Goal: Task Accomplishment & Management: Complete application form

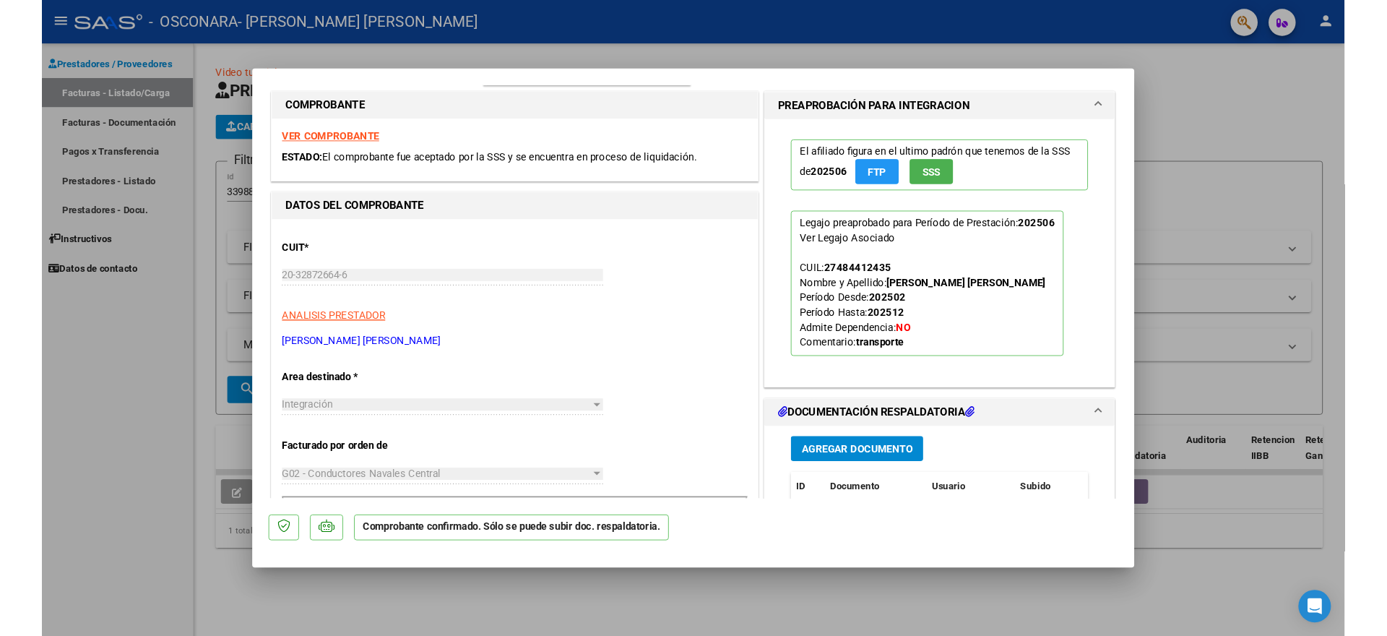
scroll to position [145, 0]
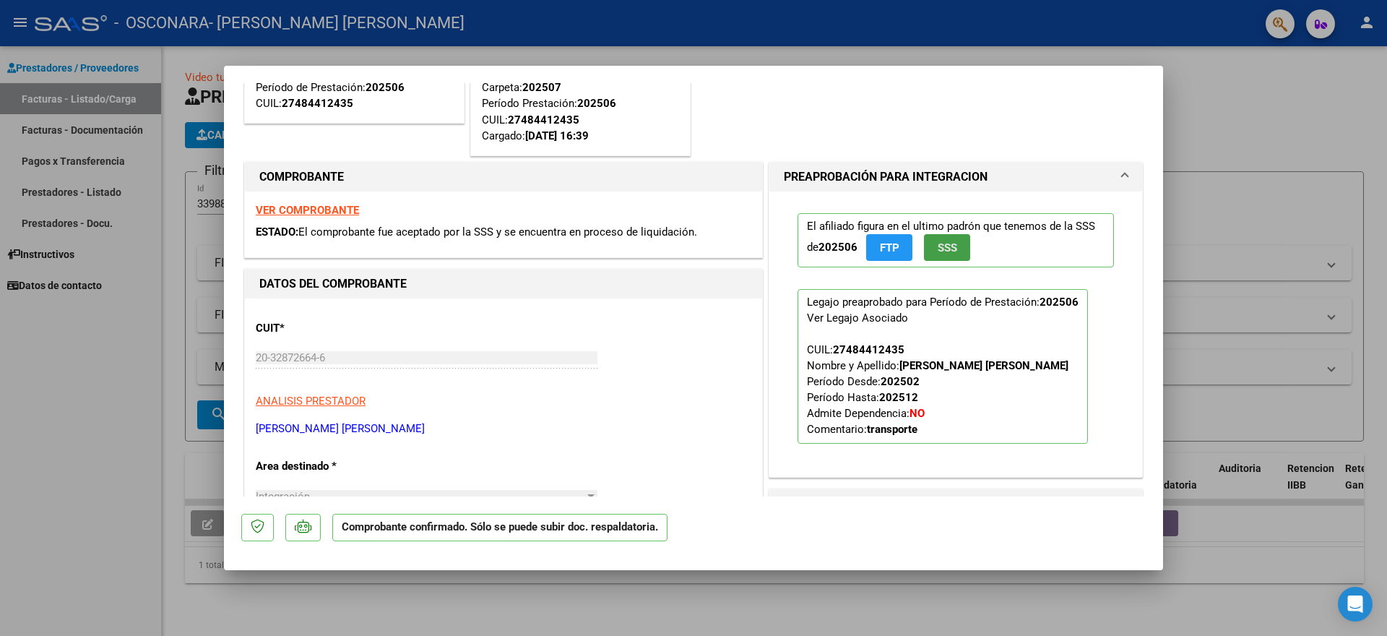
click at [939, 245] on span "SSS" at bounding box center [948, 247] width 20 height 13
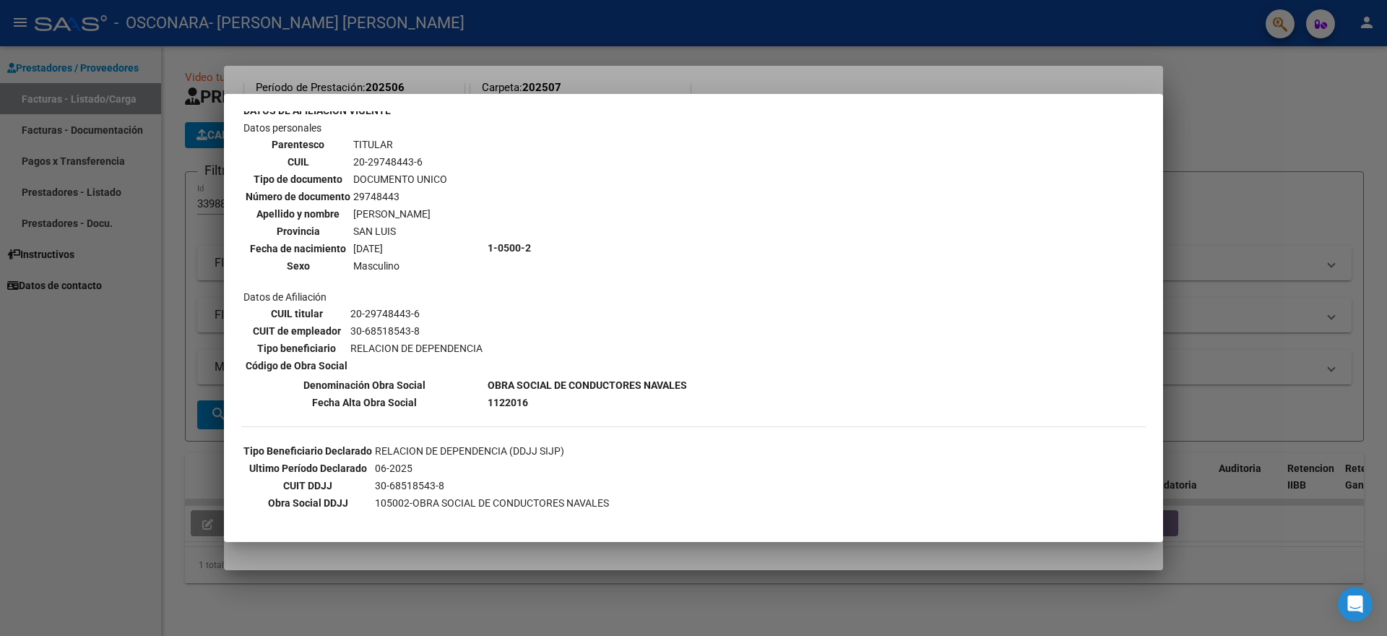
scroll to position [0, 0]
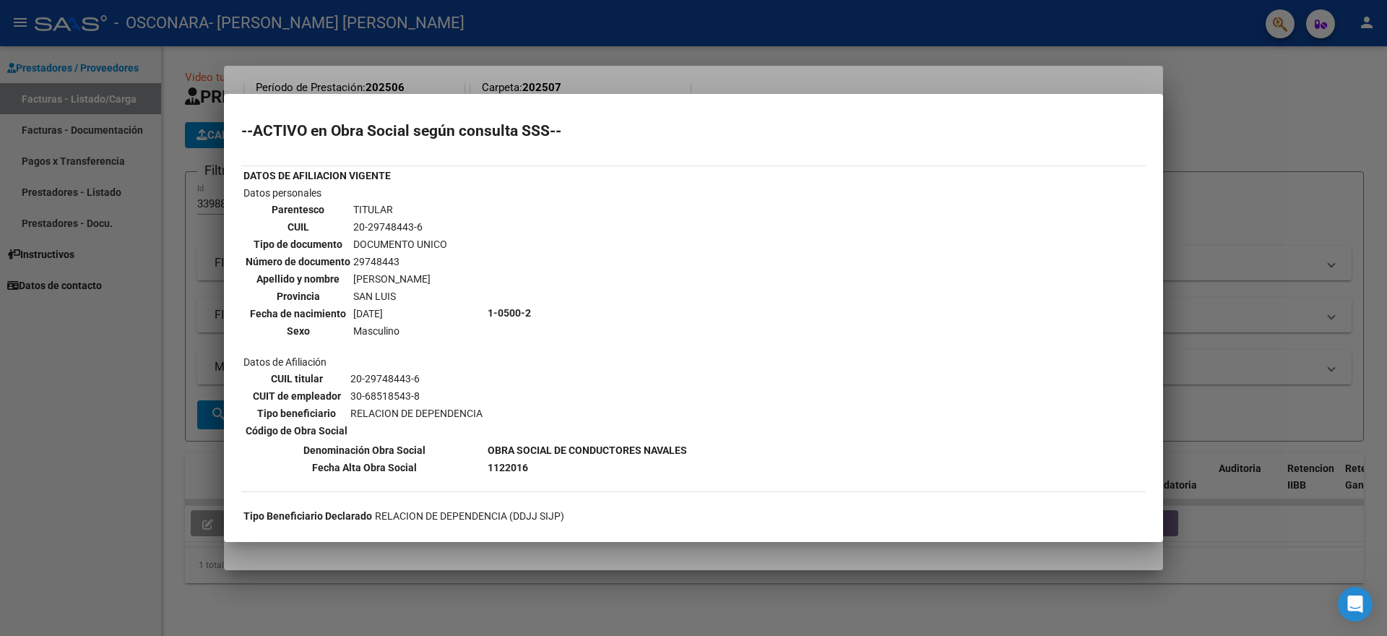
click at [1216, 207] on div at bounding box center [693, 318] width 1387 height 636
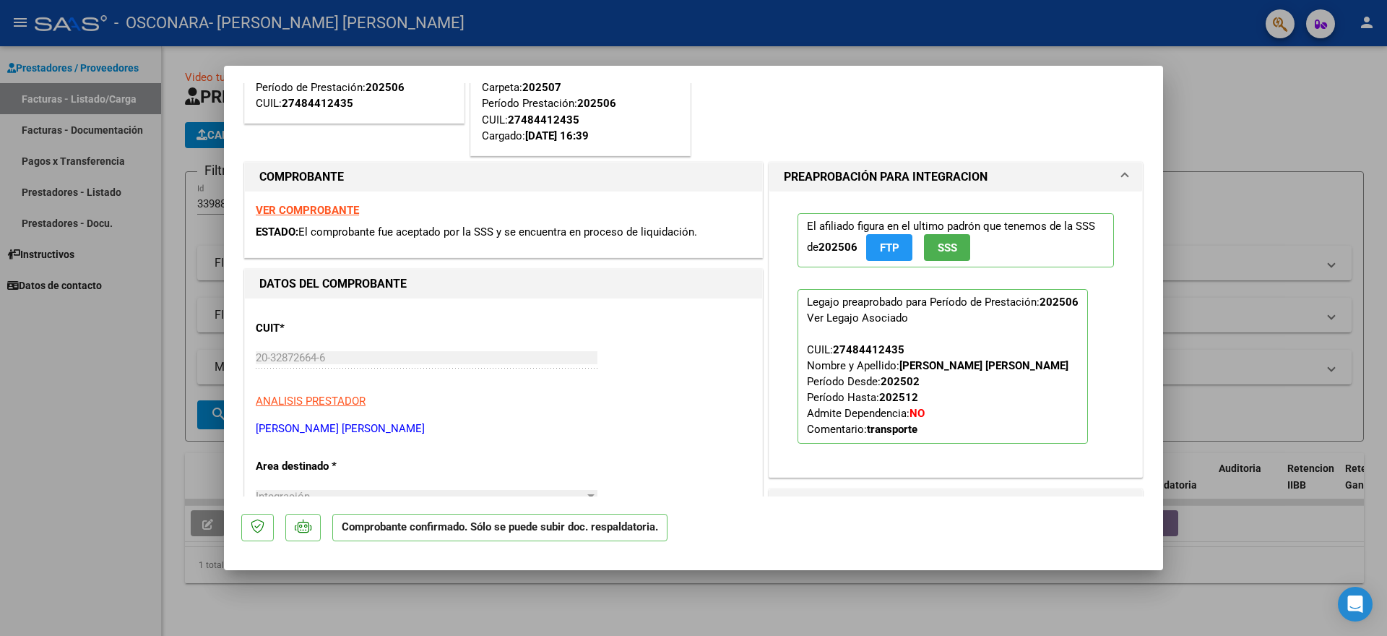
click at [887, 249] on span "FTP" at bounding box center [890, 247] width 20 height 13
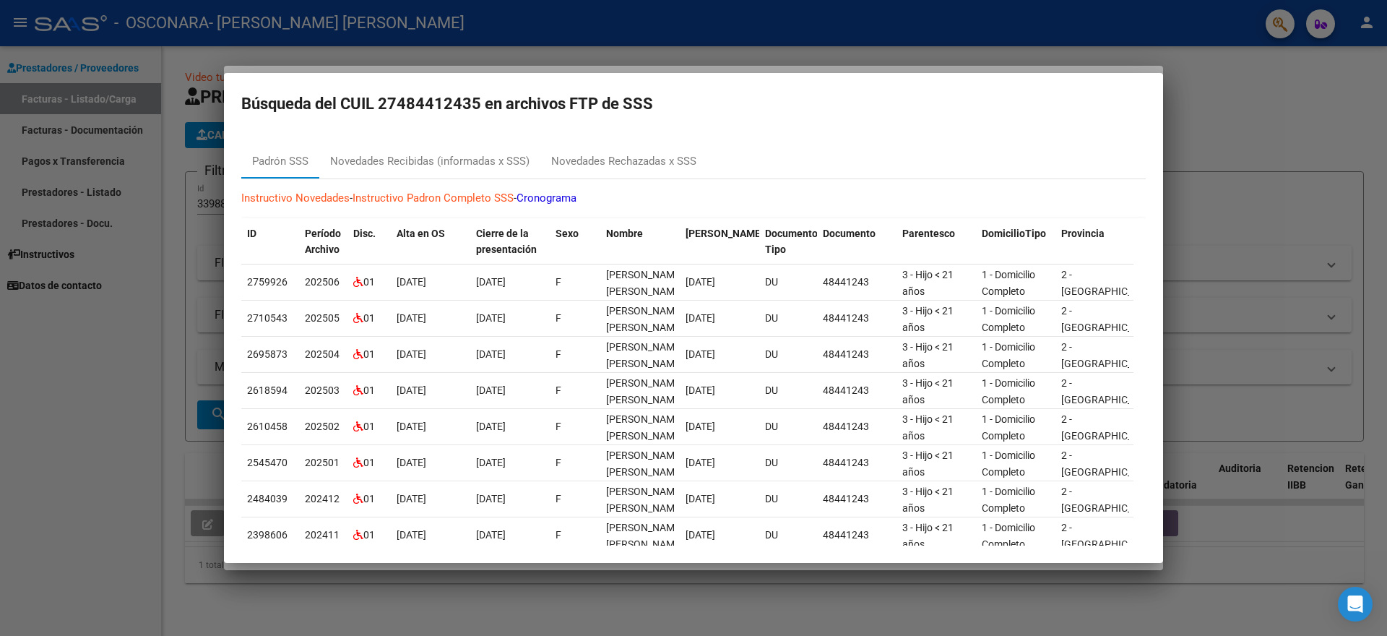
click at [1245, 306] on div at bounding box center [693, 318] width 1387 height 636
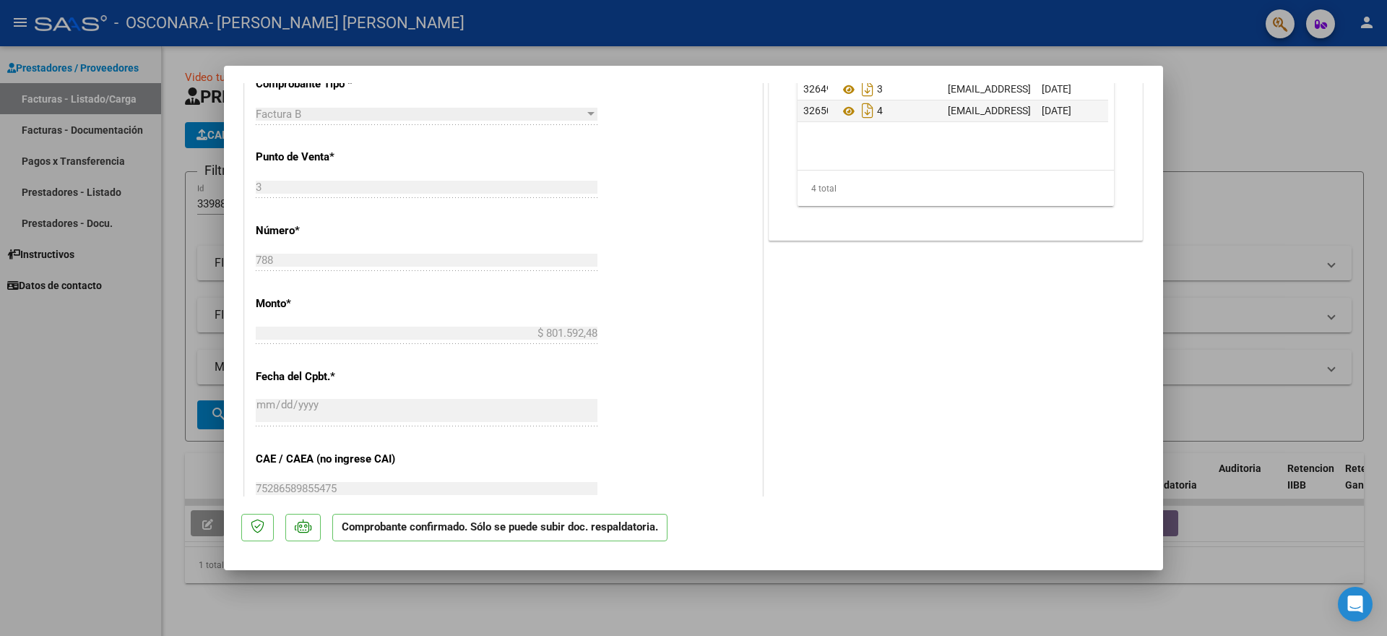
scroll to position [997, 0]
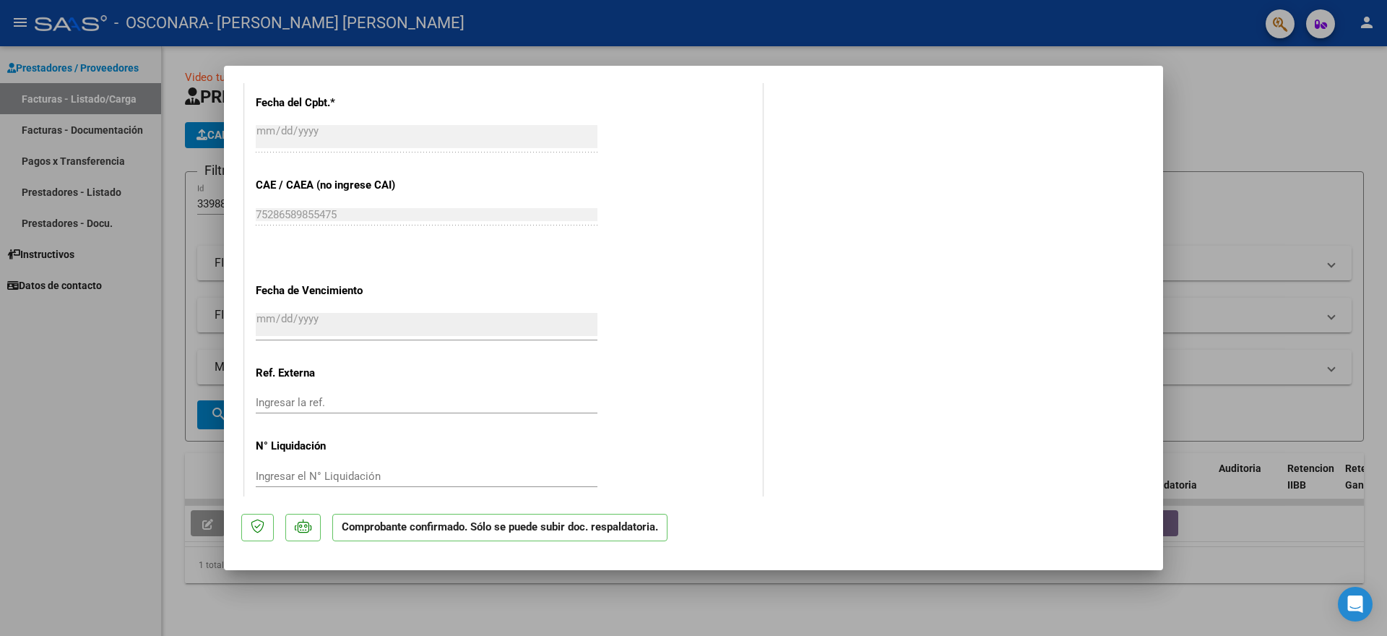
click at [116, 414] on div at bounding box center [693, 318] width 1387 height 636
type input "$ 0,00"
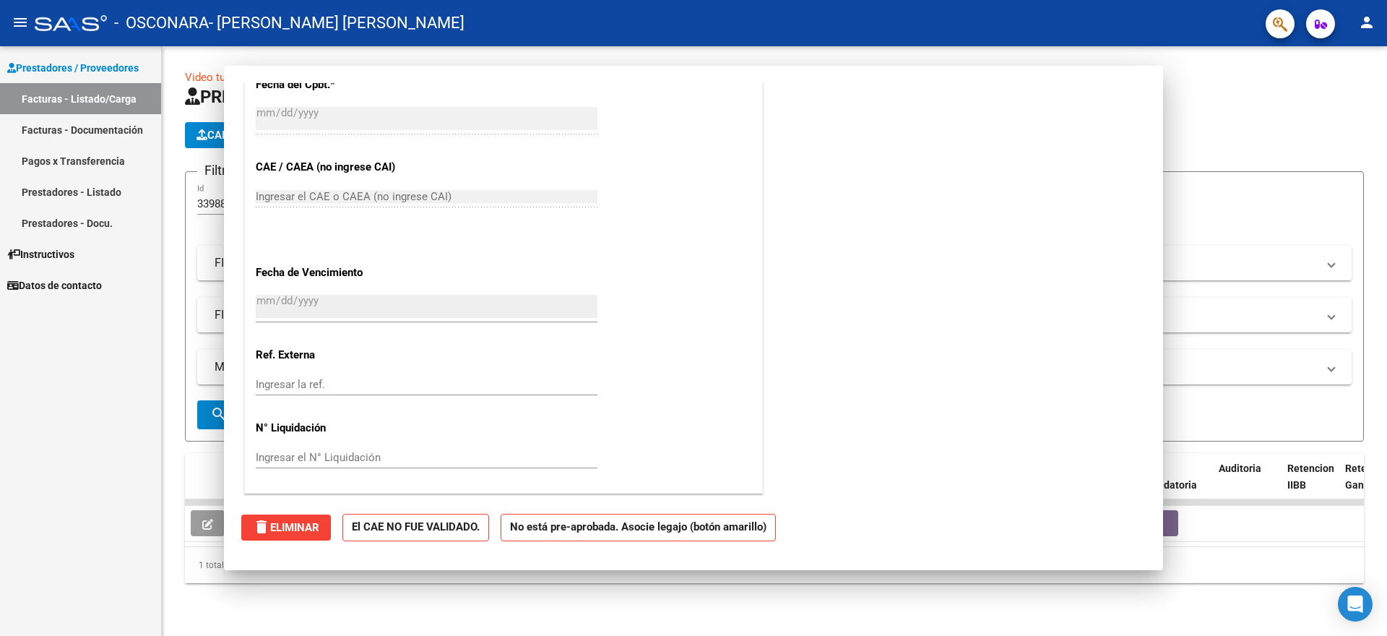
scroll to position [0, 0]
